Goal: Information Seeking & Learning: Learn about a topic

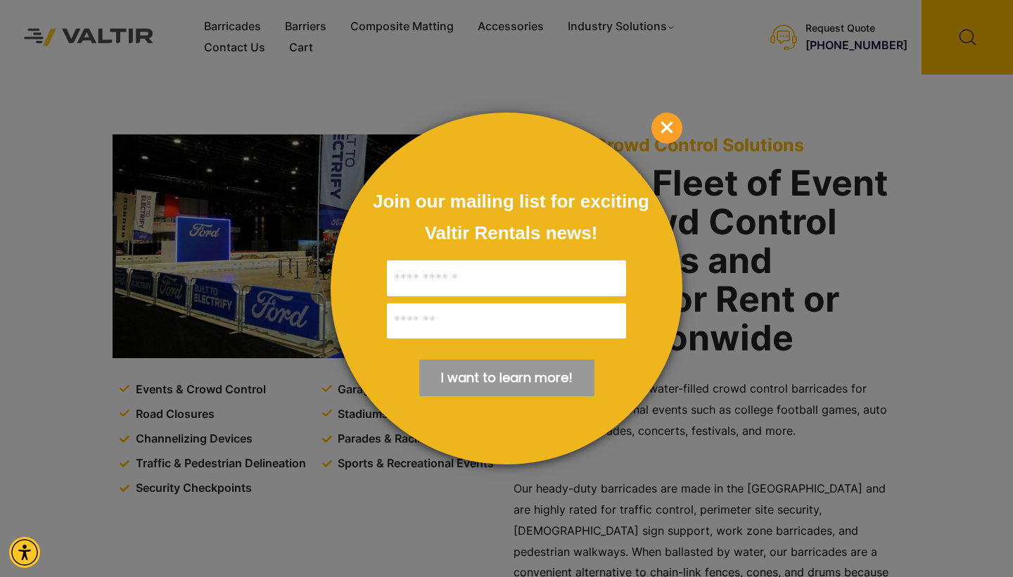
click at [664, 125] on span "×" at bounding box center [666, 128] width 31 height 31
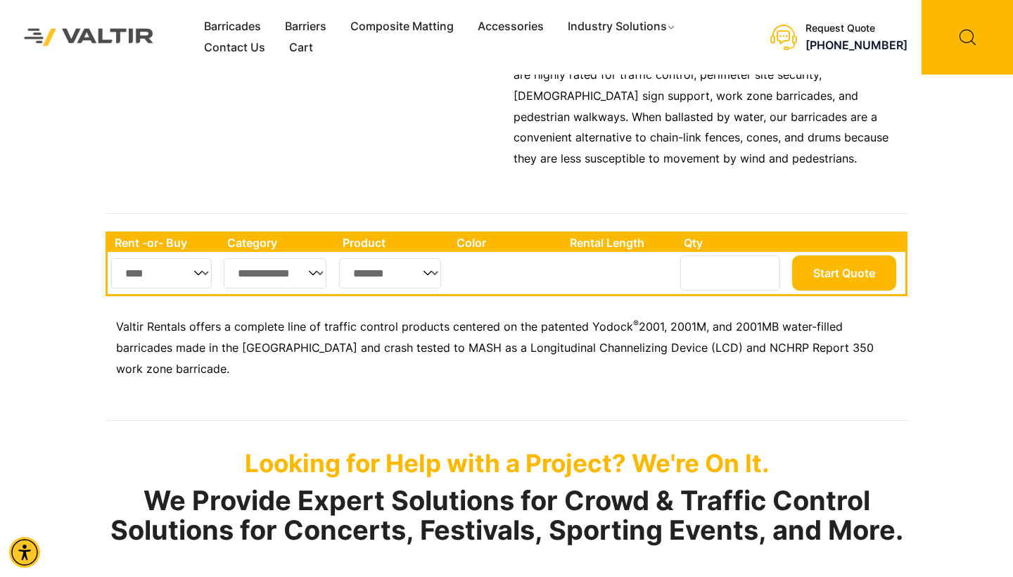
scroll to position [441, 0]
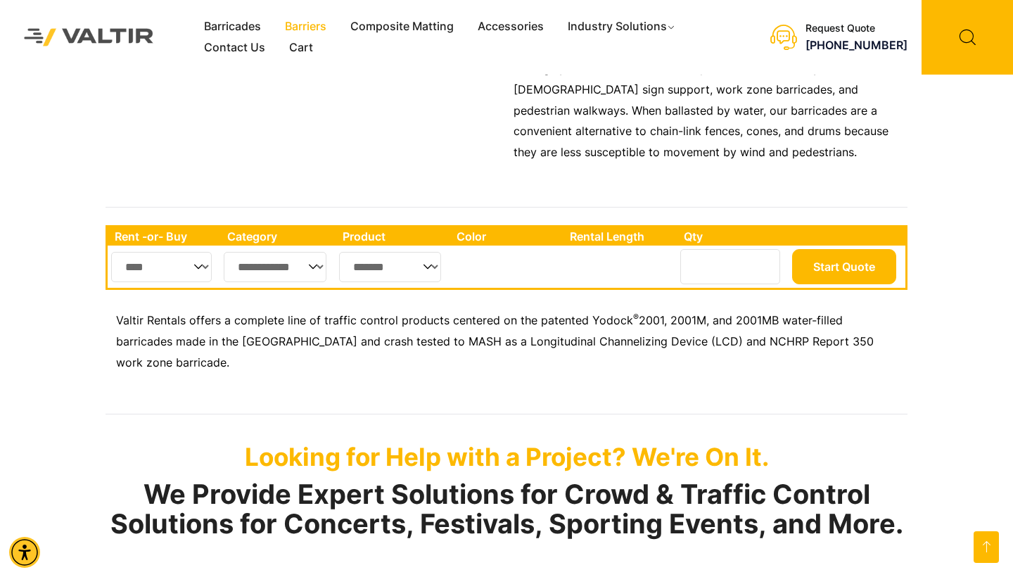
click at [311, 30] on link "Barriers" at bounding box center [305, 26] width 65 height 21
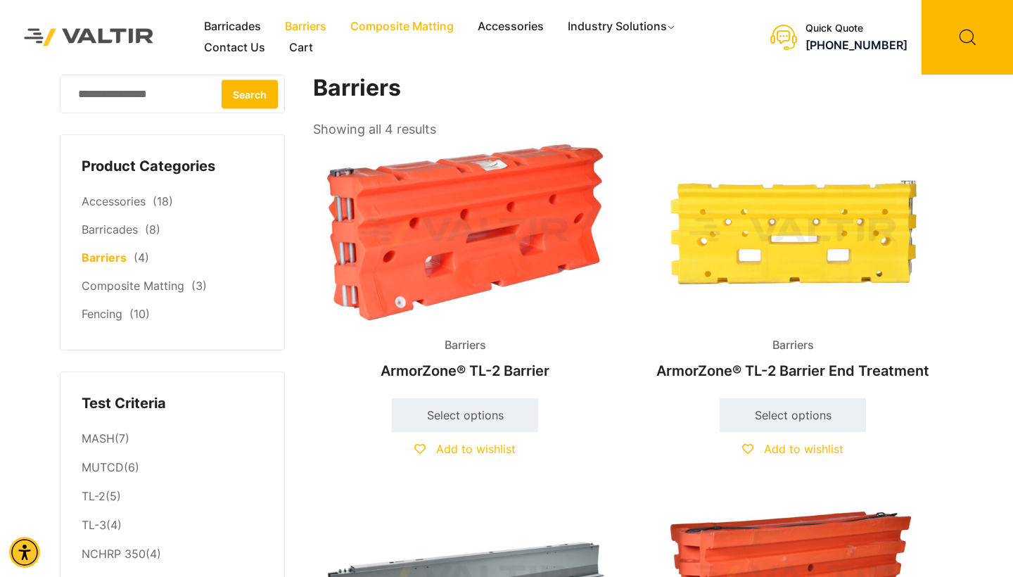
click at [393, 26] on link "Composite Matting" at bounding box center [401, 26] width 127 height 21
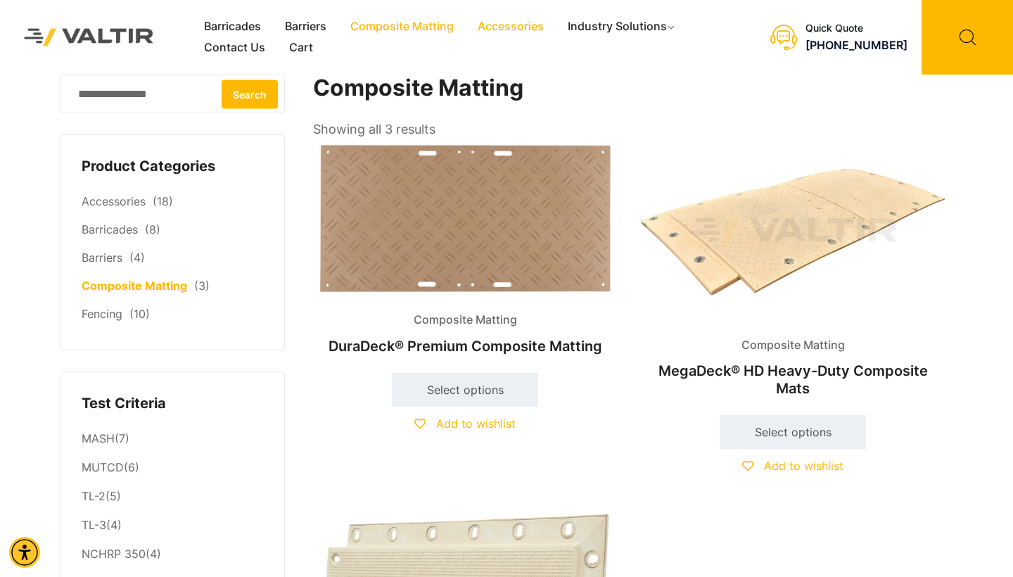
click at [515, 28] on link "Accessories" at bounding box center [511, 26] width 90 height 21
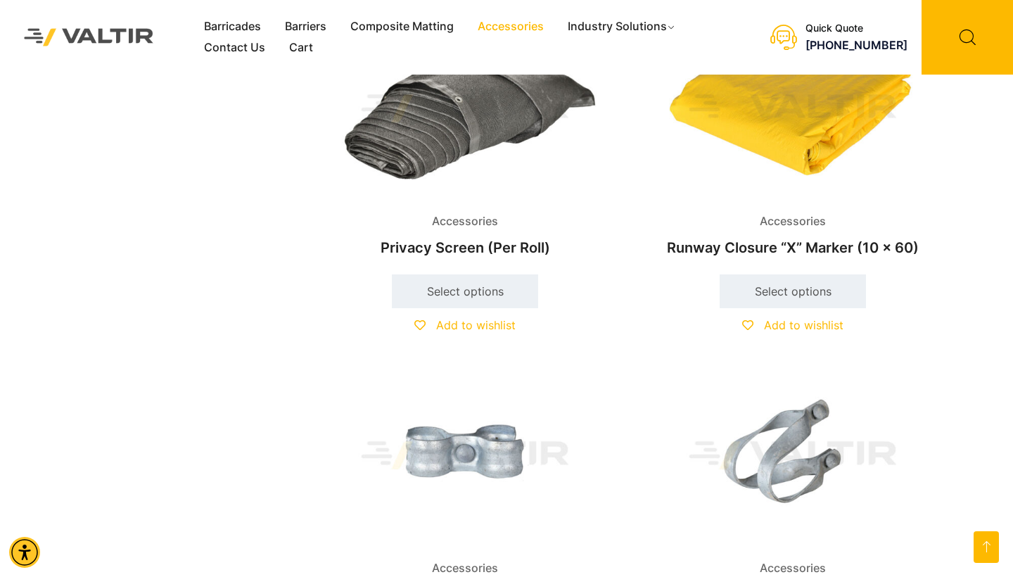
scroll to position [2045, 0]
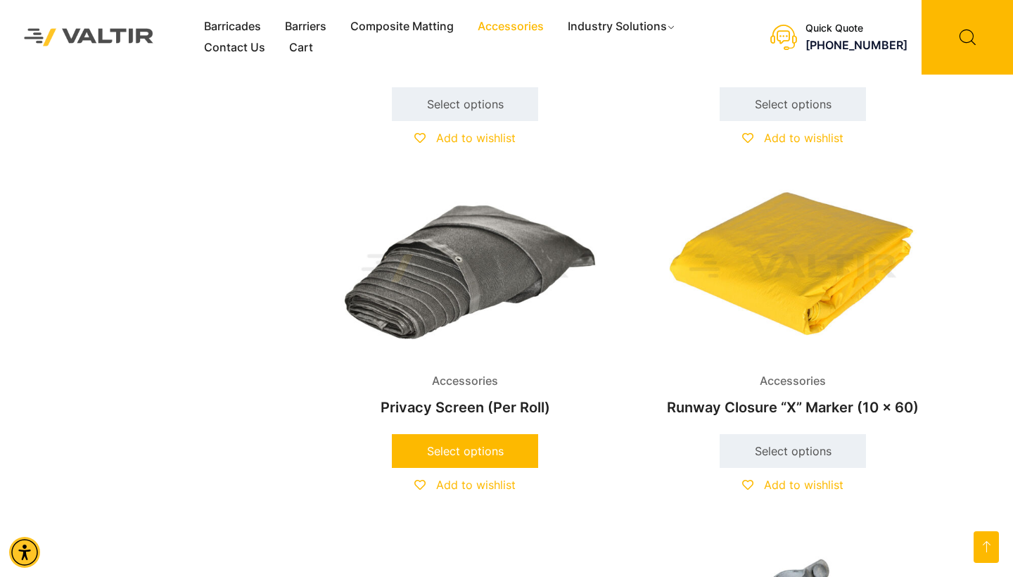
click at [474, 442] on link "Select options" at bounding box center [465, 451] width 146 height 34
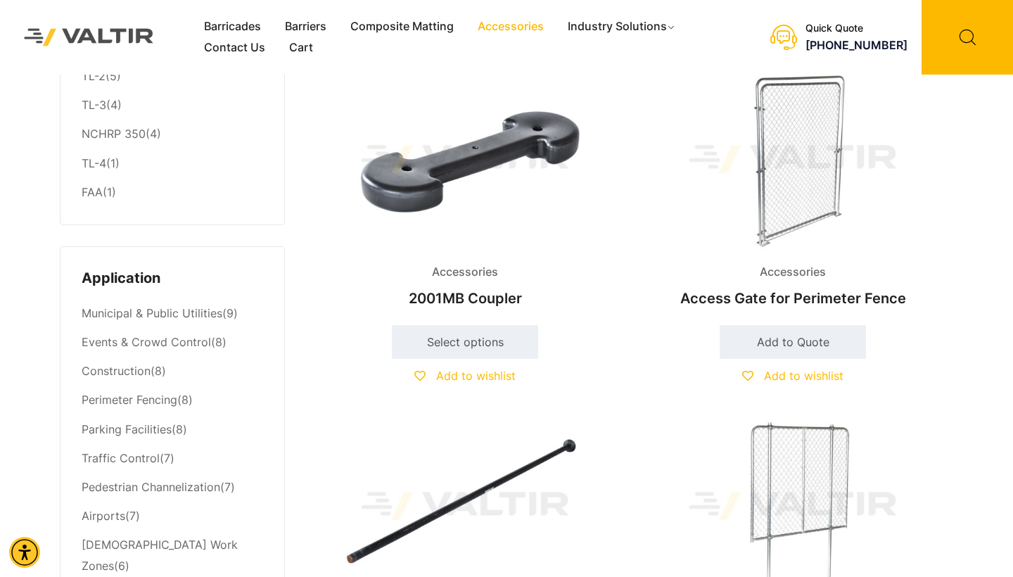
scroll to position [501, 0]
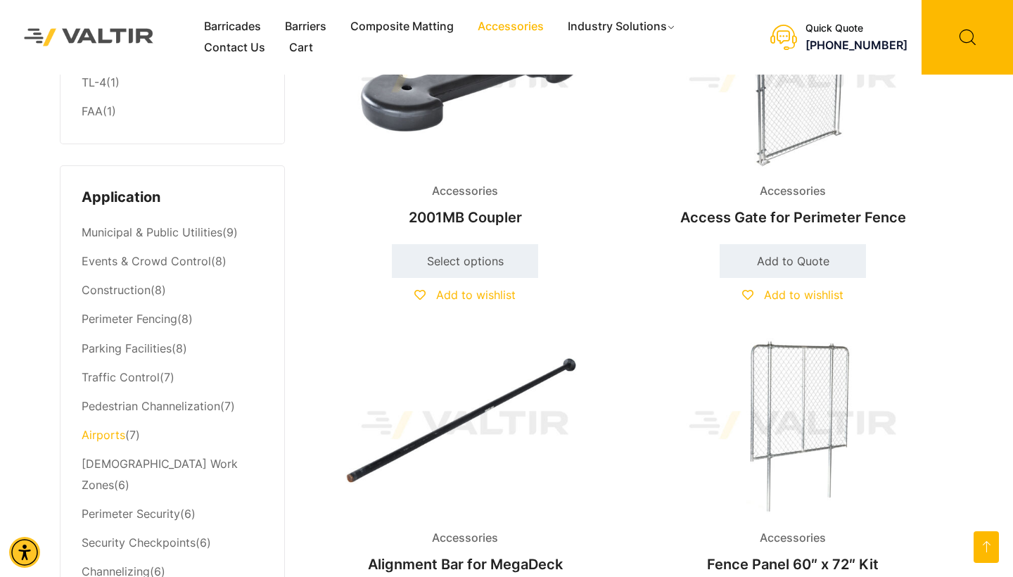
click at [114, 428] on link "Airports" at bounding box center [104, 435] width 44 height 14
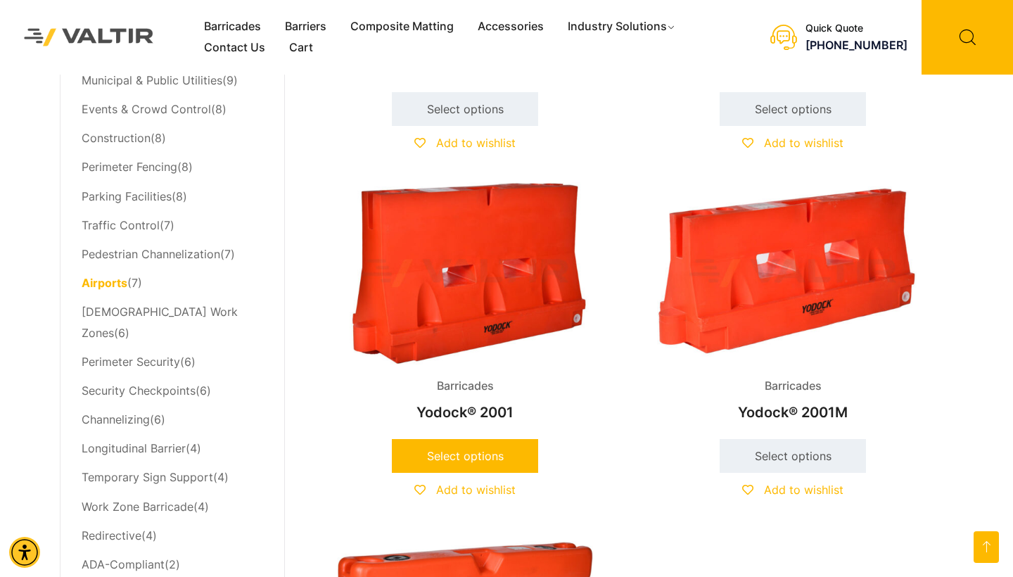
scroll to position [583, 0]
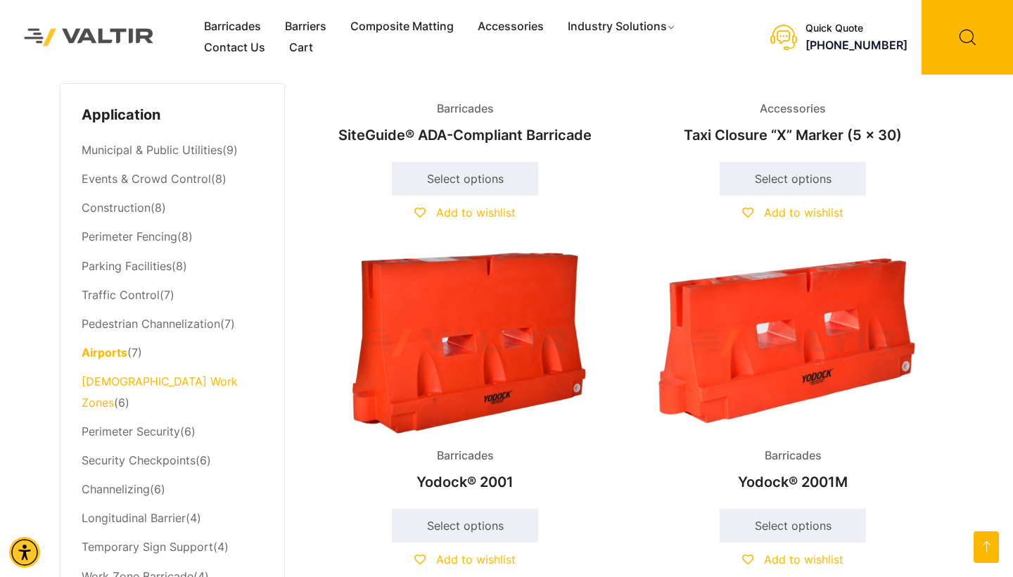
click at [187, 374] on link "Temporary Work Zones" at bounding box center [160, 391] width 156 height 35
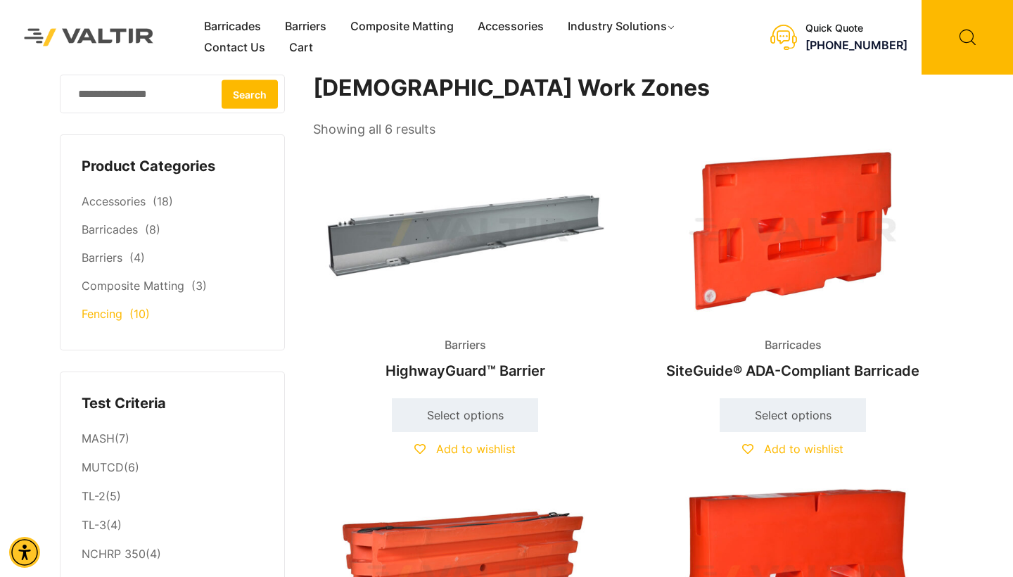
click at [100, 307] on link "Fencing" at bounding box center [102, 314] width 41 height 14
